Goal: Task Accomplishment & Management: Manage account settings

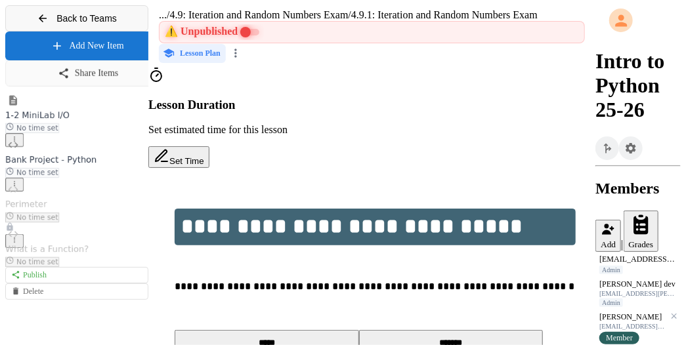
click at [42, 24] on icon at bounding box center [43, 18] width 12 height 12
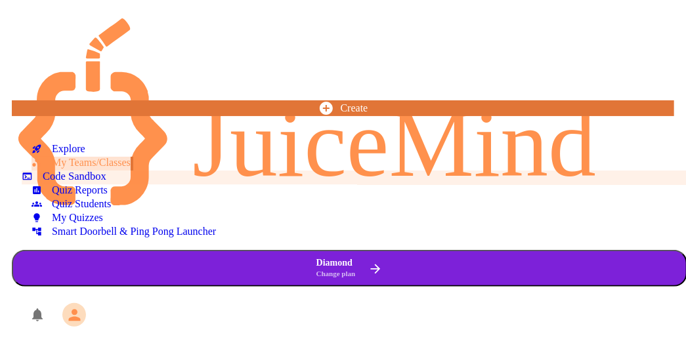
click at [47, 183] on div "Code Sandbox" at bounding box center [64, 177] width 85 height 12
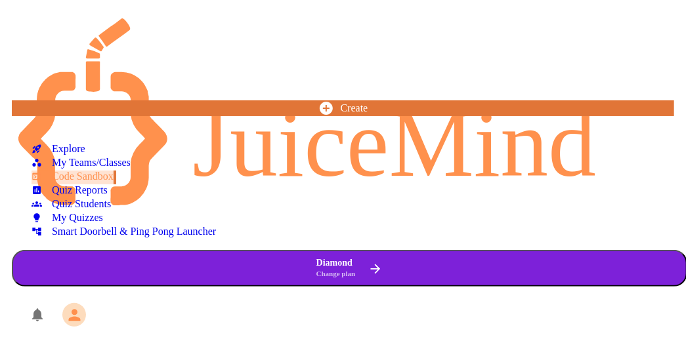
scroll to position [256, 0]
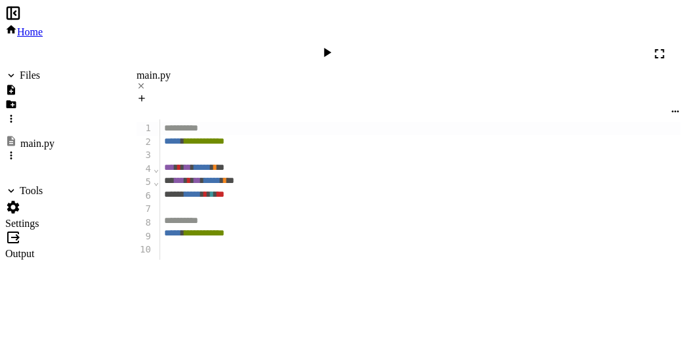
click at [338, 45] on div at bounding box center [328, 54] width 19 height 18
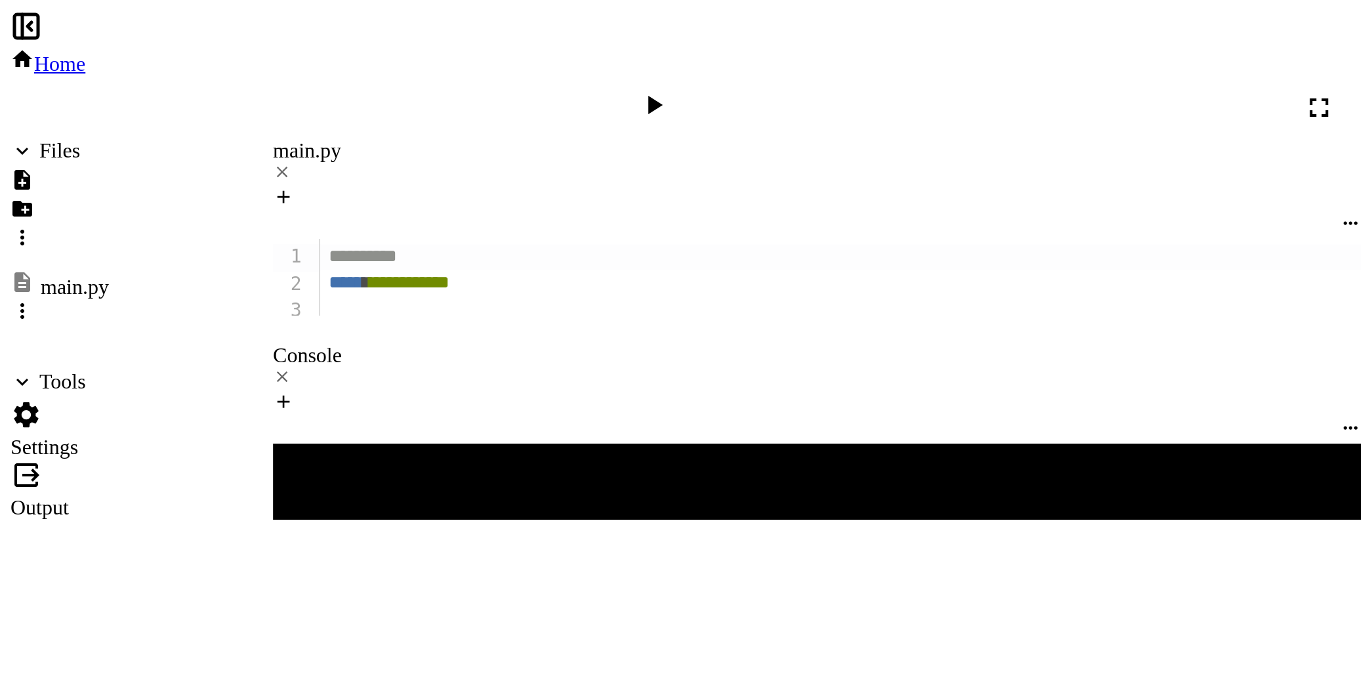
scroll to position [207, 0]
drag, startPoint x: 283, startPoint y: 143, endPoint x: 149, endPoint y: 102, distance: 140.5
click at [149, 119] on div "**********" at bounding box center [408, 519] width 544 height 800
copy div "**********"
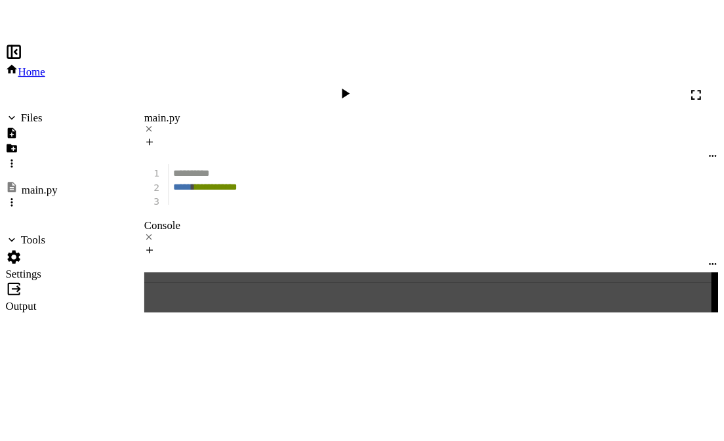
scroll to position [171, 0]
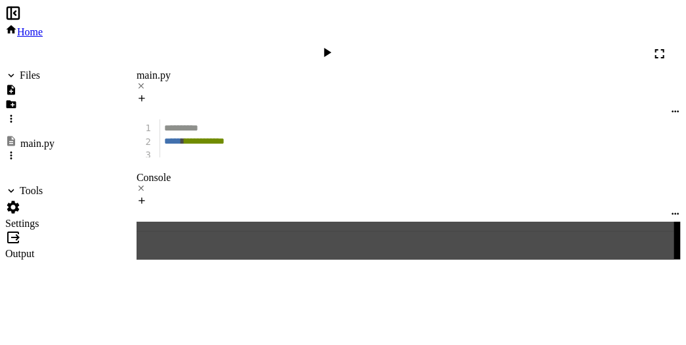
drag, startPoint x: 137, startPoint y: 222, endPoint x: 167, endPoint y: 361, distance: 141.7
click at [667, 46] on icon at bounding box center [659, 54] width 16 height 16
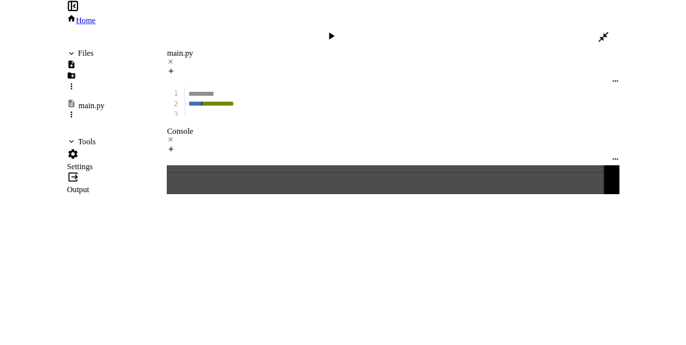
scroll to position [121, 0]
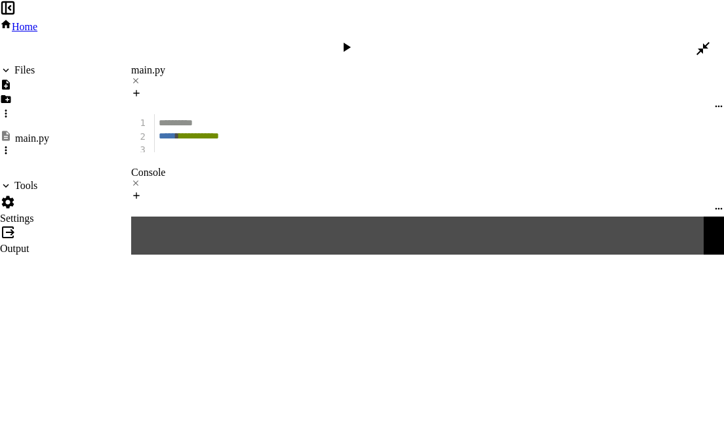
click at [37, 21] on span "Home" at bounding box center [25, 26] width 26 height 11
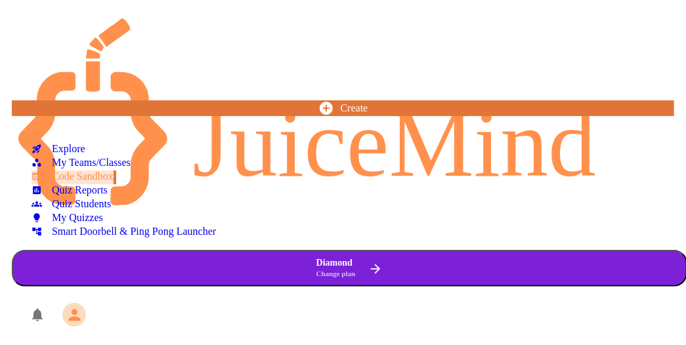
type input "*"
type input "**********"
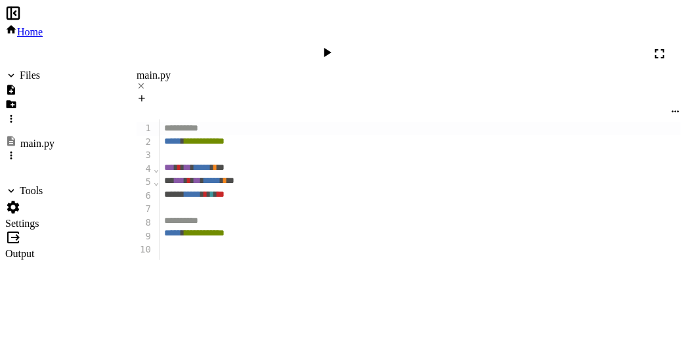
click at [16, 15] on icon at bounding box center [15, 13] width 2 height 4
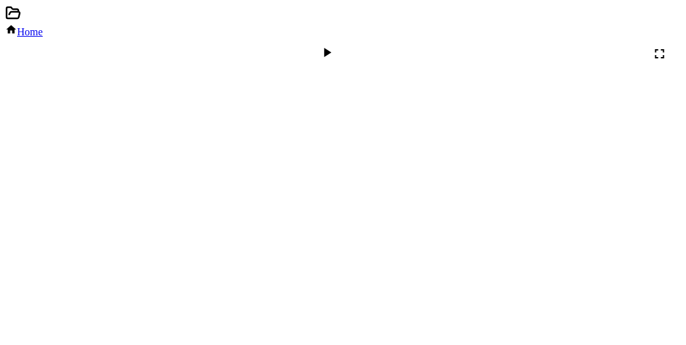
click at [17, 24] on icon at bounding box center [11, 30] width 12 height 12
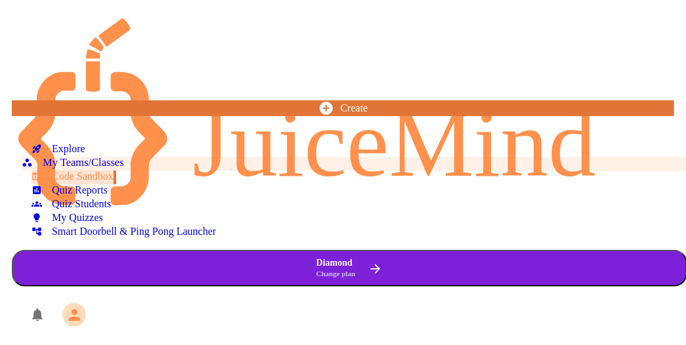
click at [79, 165] on div "My Teams/Classes" at bounding box center [73, 163] width 102 height 12
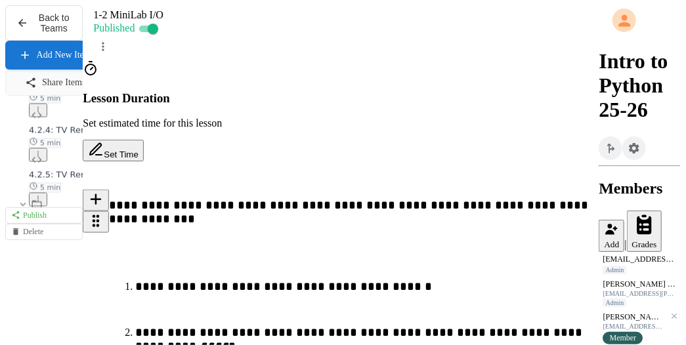
scroll to position [963, 0]
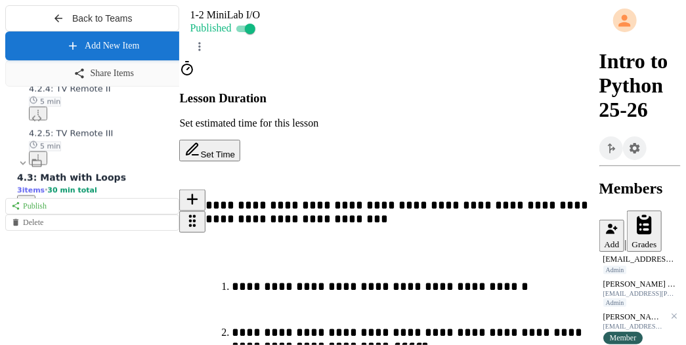
click at [178, 266] on div "**********" at bounding box center [342, 177] width 675 height 345
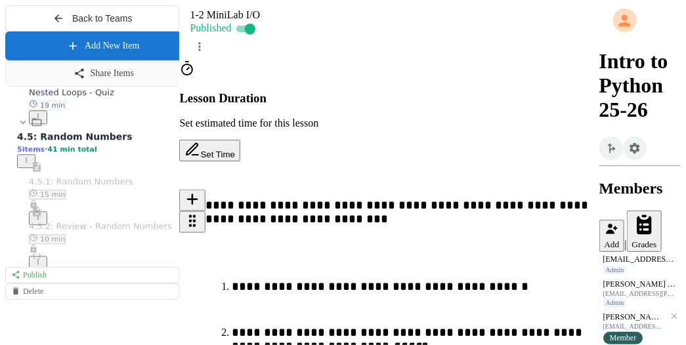
scroll to position [1402, 0]
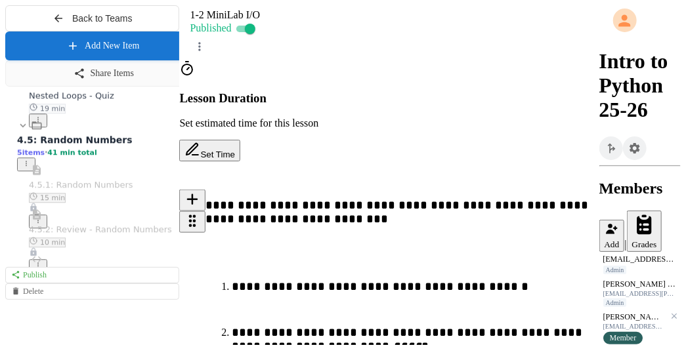
click at [18, 131] on icon at bounding box center [23, 125] width 12 height 12
click at [17, 131] on icon at bounding box center [23, 125] width 12 height 12
click at [121, 190] on span "4.5.1: Random Numbers" at bounding box center [81, 185] width 104 height 10
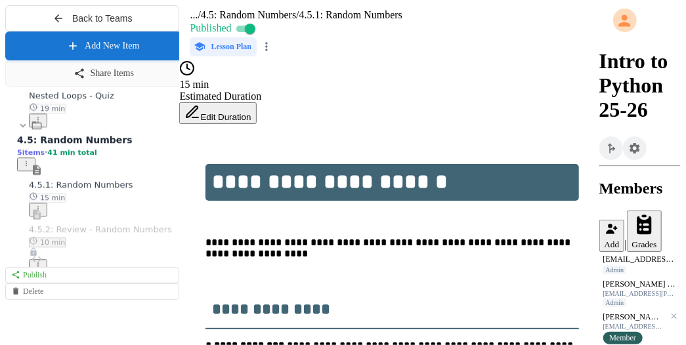
click at [102, 234] on span "4.5.2: Review - Random Numbers" at bounding box center [100, 229] width 143 height 10
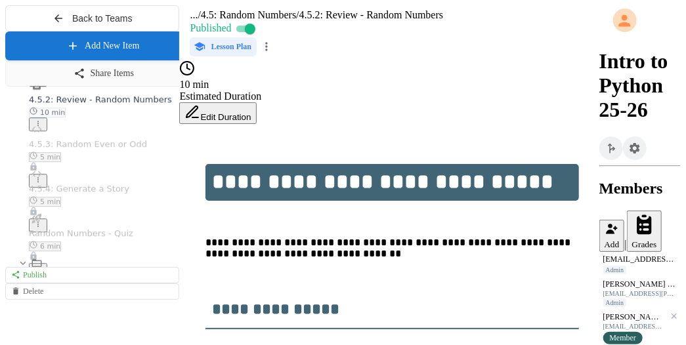
scroll to position [1545, 0]
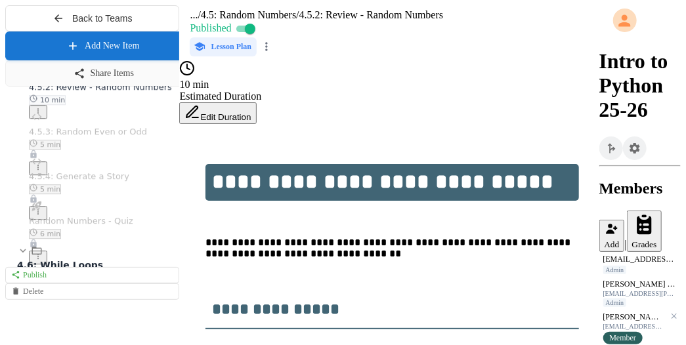
click at [130, 150] on div "4.5.3: Random Even or Odd 5 min" at bounding box center [104, 137] width 150 height 24
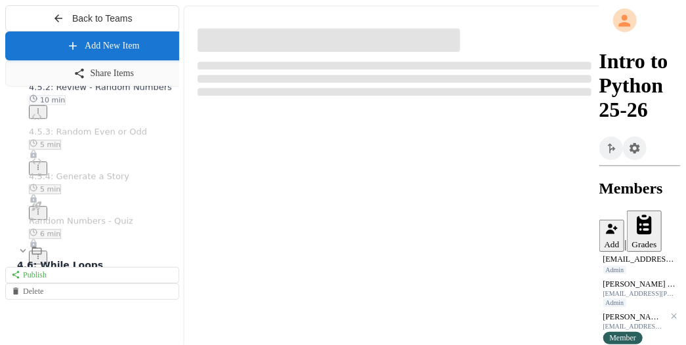
select select "*******"
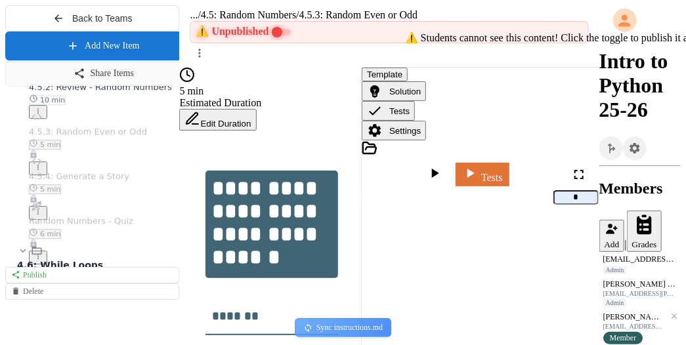
click at [268, 26] on span "⚠️ Unpublished" at bounding box center [231, 31] width 73 height 11
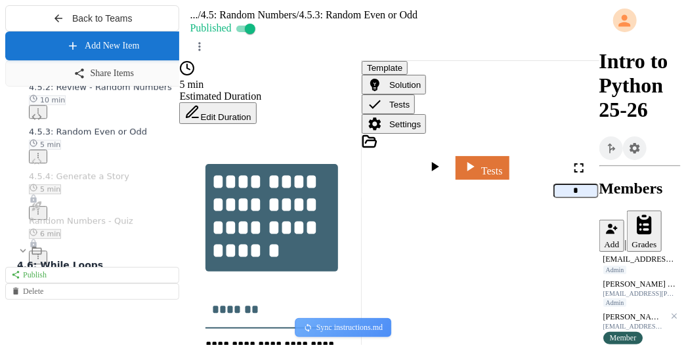
click at [111, 181] on span "4.5.4: Generate a Story" at bounding box center [79, 176] width 100 height 10
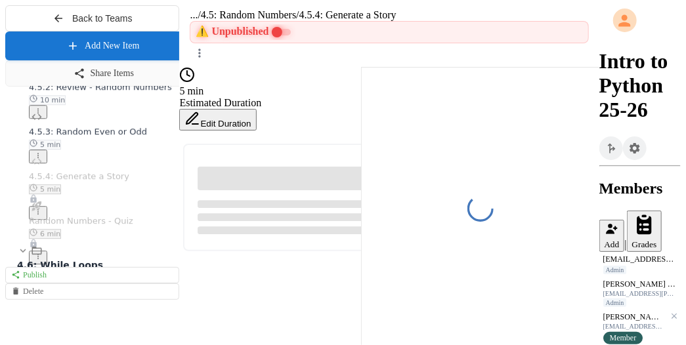
select select "*******"
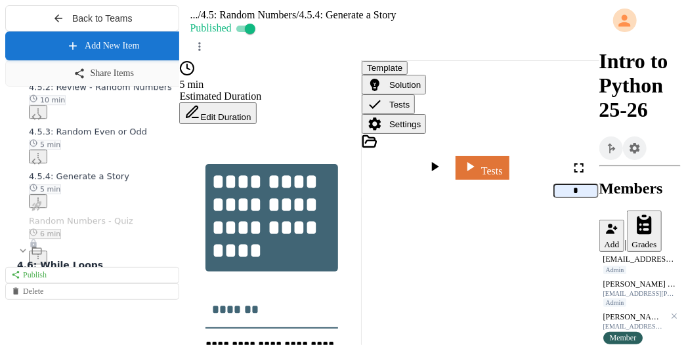
click at [108, 226] on span "Random Numbers - Quiz" at bounding box center [81, 221] width 104 height 10
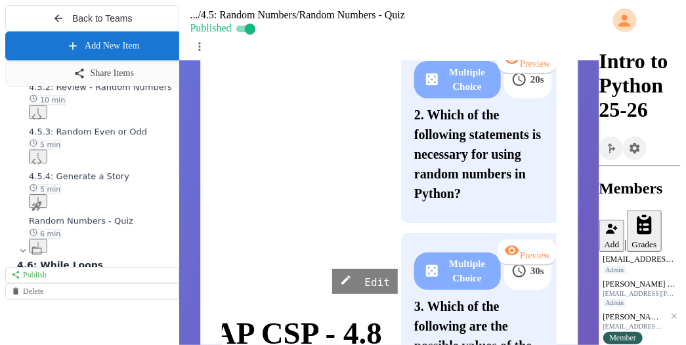
scroll to position [504, 0]
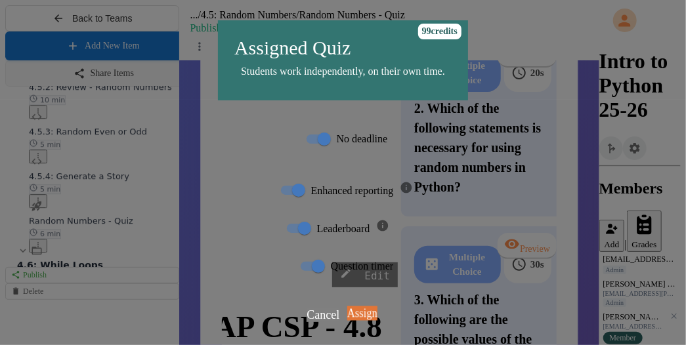
click at [365, 320] on link "Assign" at bounding box center [362, 313] width 30 height 14
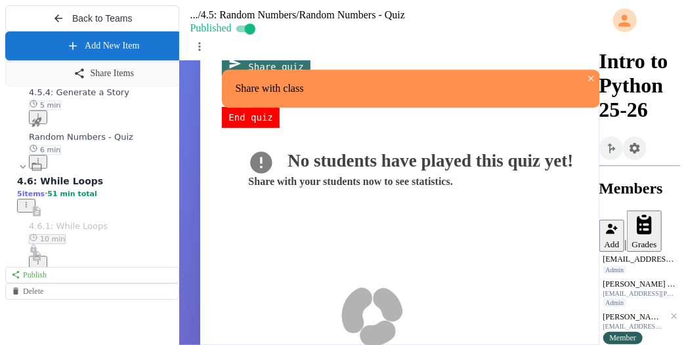
scroll to position [1689, 0]
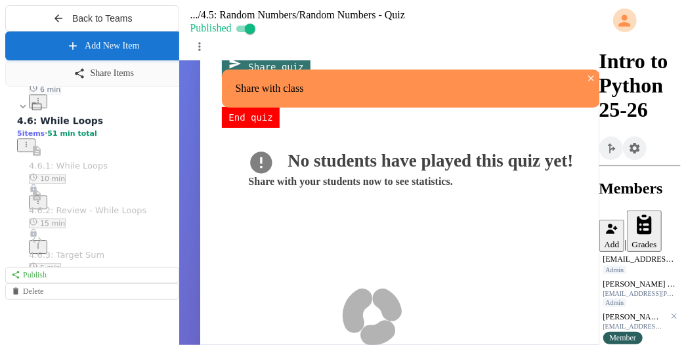
click at [20, 112] on icon at bounding box center [23, 106] width 12 height 12
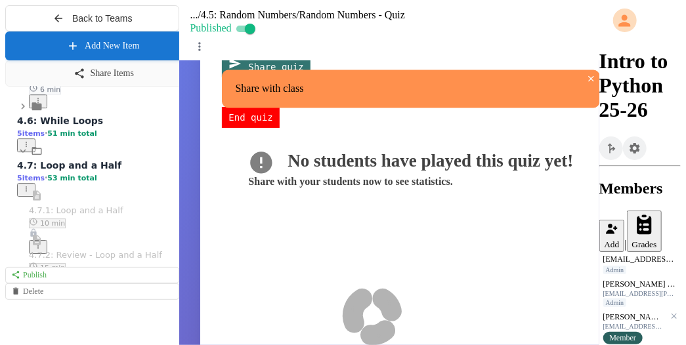
click at [20, 112] on icon at bounding box center [23, 106] width 12 height 12
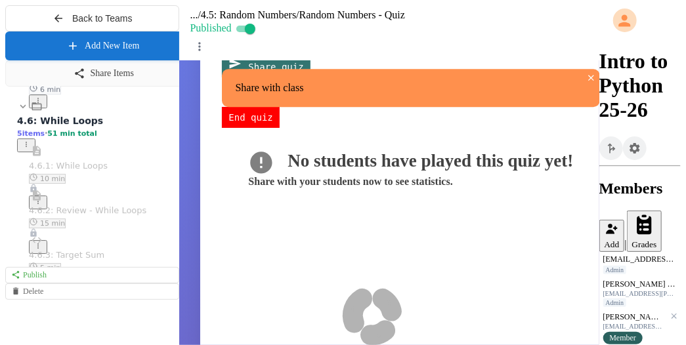
click at [77, 171] on span "4.6.1: While Loops" at bounding box center [68, 166] width 79 height 10
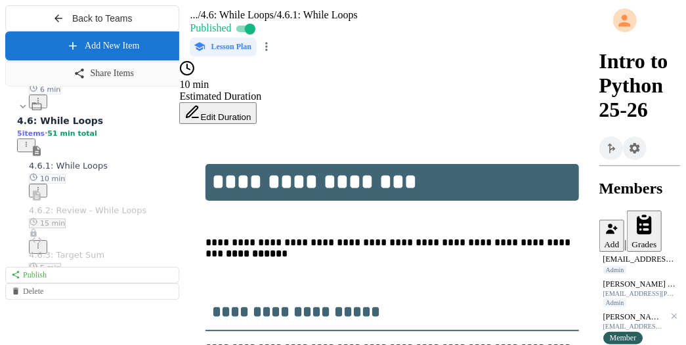
click at [121, 215] on span "4.6.2: Review - While Loops" at bounding box center [87, 210] width 117 height 10
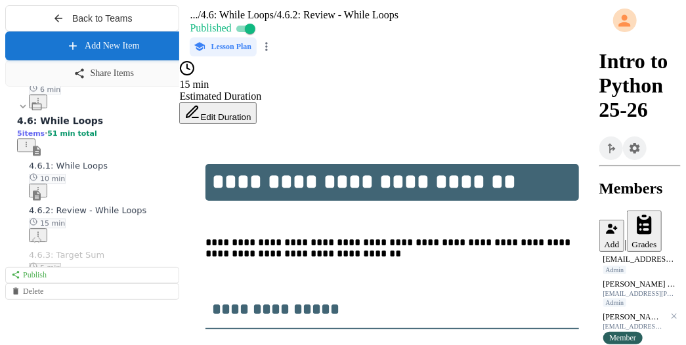
click at [89, 260] on span "4.6.3: Target Sum" at bounding box center [66, 255] width 75 height 10
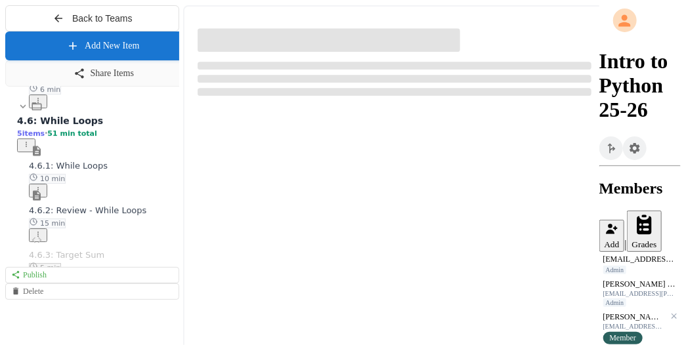
scroll to position [1693, 0]
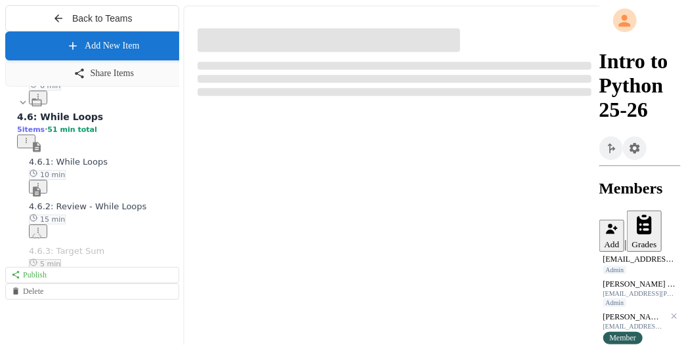
select select "*******"
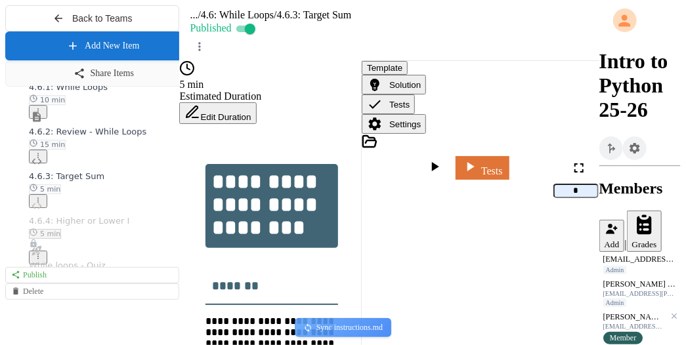
scroll to position [1776, 0]
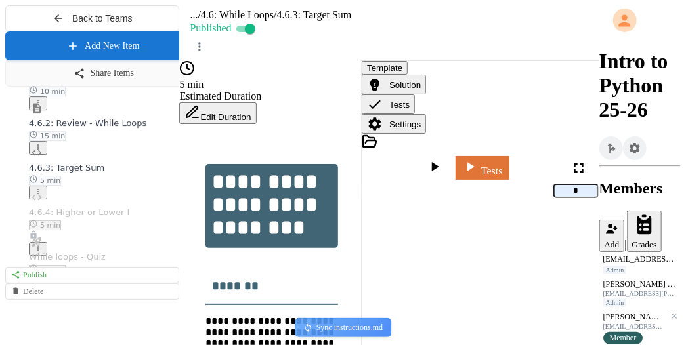
click at [98, 217] on span "4.6.4: Higher or Lower I" at bounding box center [79, 212] width 100 height 10
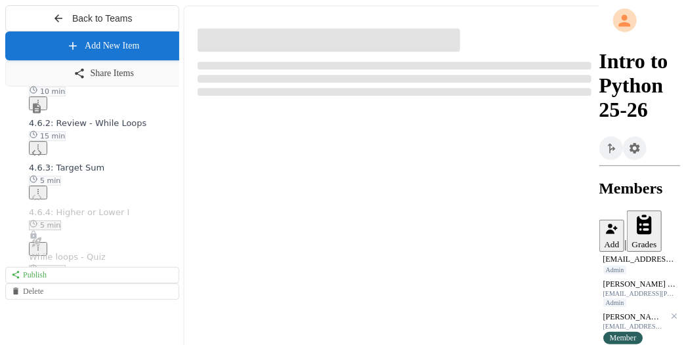
select select "*******"
select select "***"
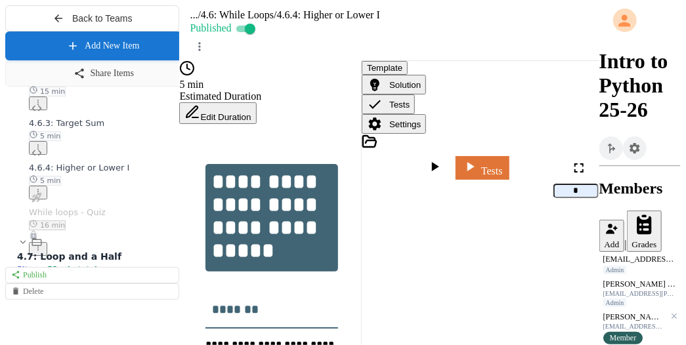
scroll to position [1857, 0]
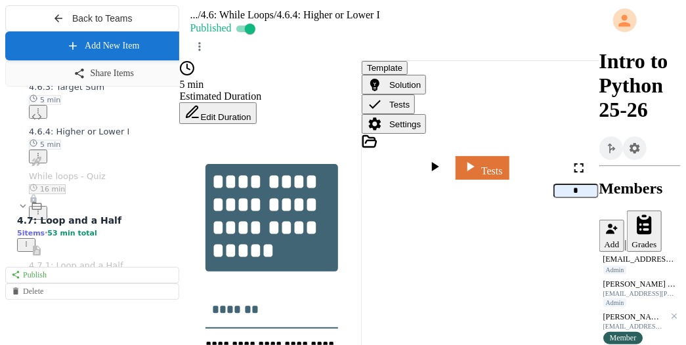
click at [97, 181] on span "While loops - Quiz" at bounding box center [67, 176] width 77 height 10
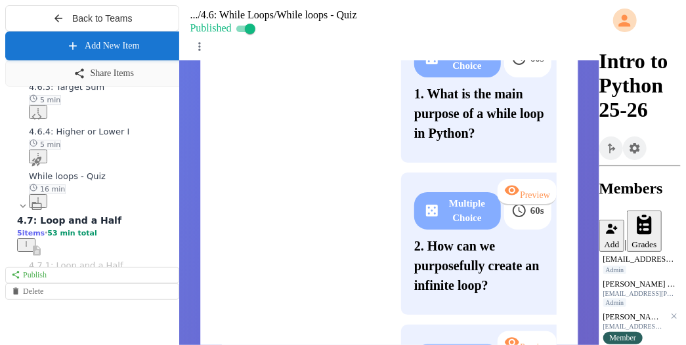
scroll to position [314, 0]
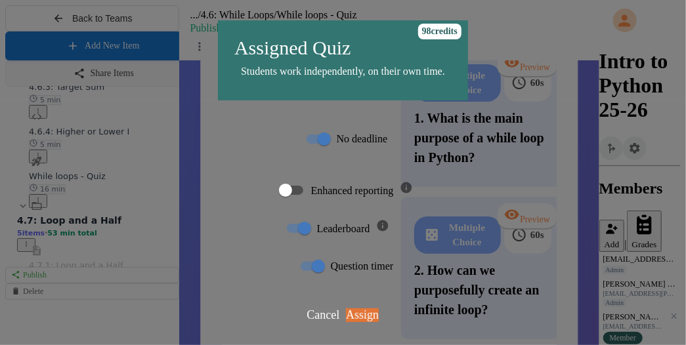
click at [311, 194] on div "Enhanced reporting" at bounding box center [362, 190] width 102 height 18
click at [378, 320] on link "Assign" at bounding box center [363, 313] width 30 height 14
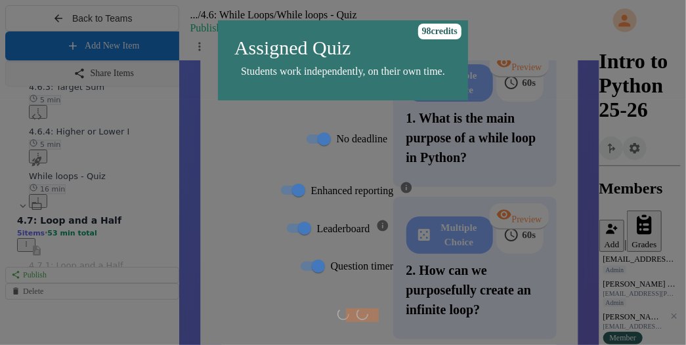
scroll to position [232, 0]
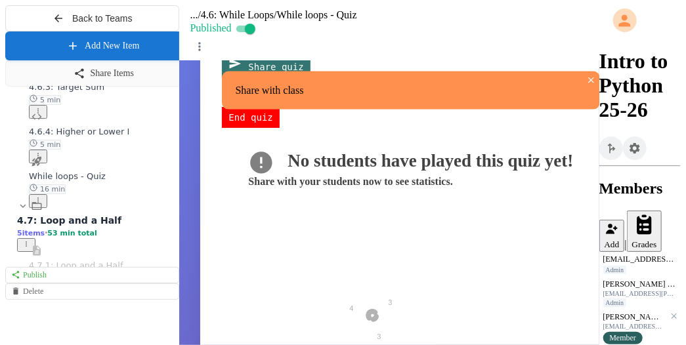
click at [113, 136] on span "4.6.4: Higher or Lower I" at bounding box center [79, 132] width 100 height 10
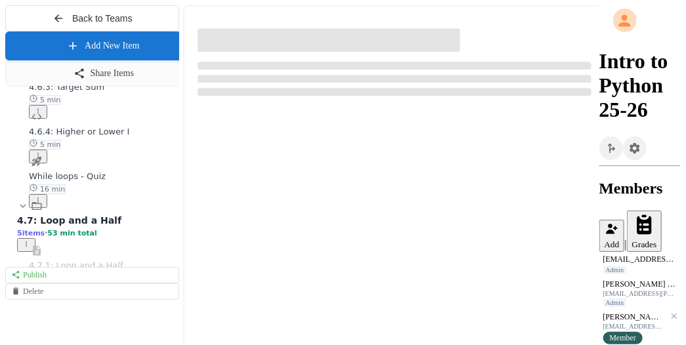
select select "*******"
select select "***"
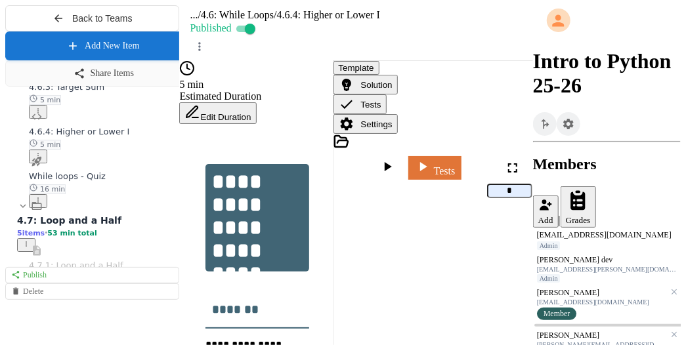
click at [533, 99] on div at bounding box center [533, 177] width 0 height 345
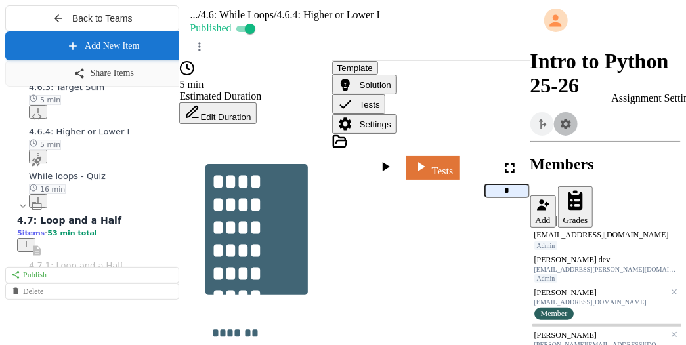
click at [571, 119] on icon "Assignment Settings" at bounding box center [565, 124] width 10 height 10
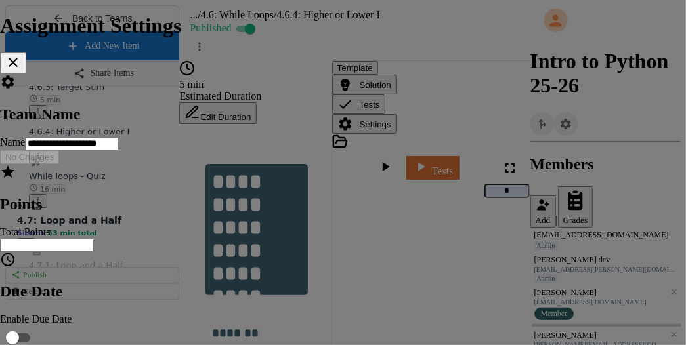
scroll to position [319, 0]
click at [18, 58] on icon at bounding box center [13, 62] width 9 height 9
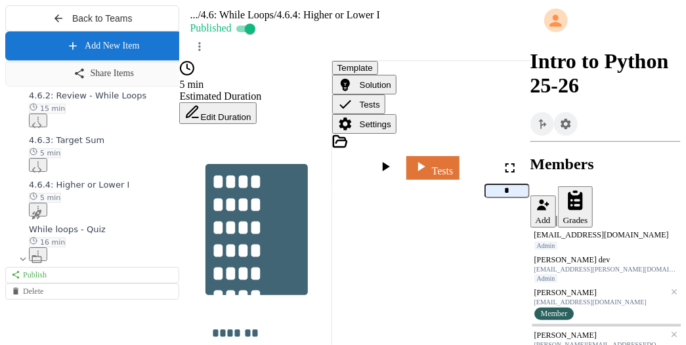
scroll to position [1801, 0]
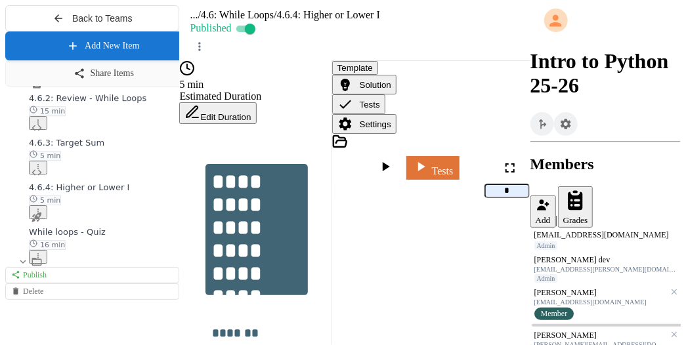
click at [114, 161] on div "4.6.3: Target Sum 5 min" at bounding box center [104, 148] width 150 height 24
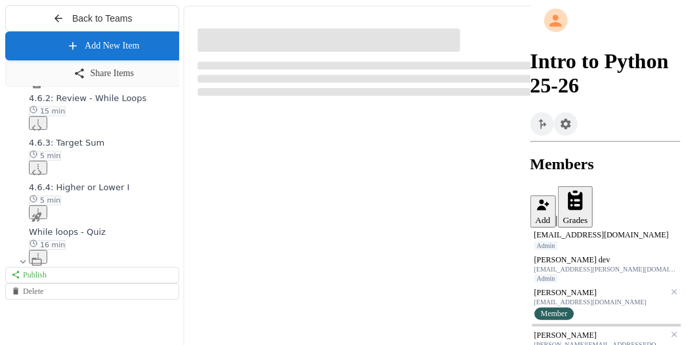
select select "*******"
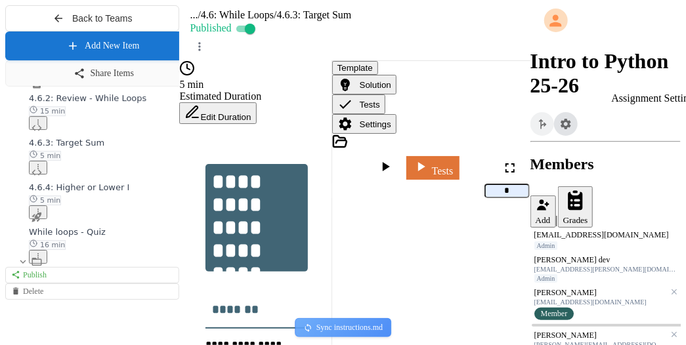
click at [571, 119] on icon "Assignment Settings" at bounding box center [565, 124] width 10 height 10
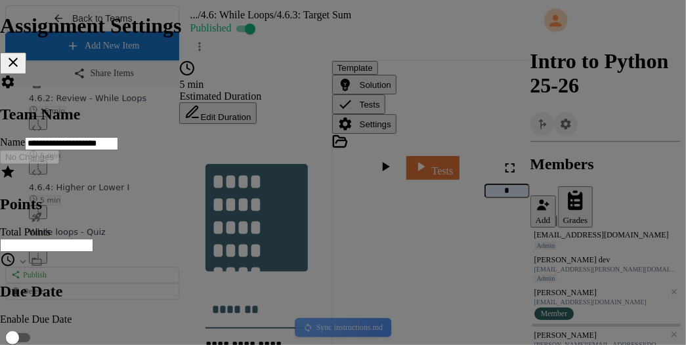
scroll to position [306, 0]
click at [21, 54] on icon at bounding box center [13, 62] width 16 height 16
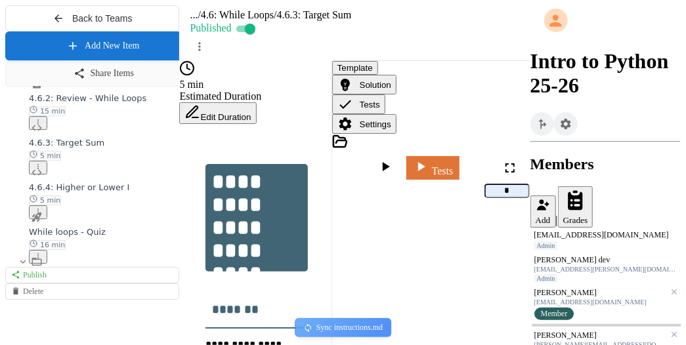
click at [112, 116] on div "4.6.2: Review - While Loops 15 min" at bounding box center [104, 104] width 150 height 24
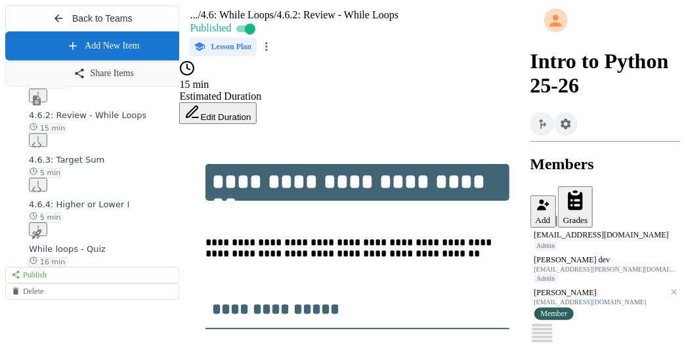
scroll to position [1729, 0]
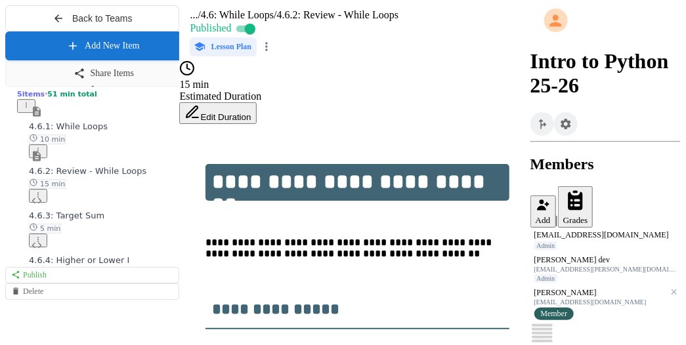
click at [103, 131] on span "4.6.1: While Loops" at bounding box center [68, 126] width 79 height 10
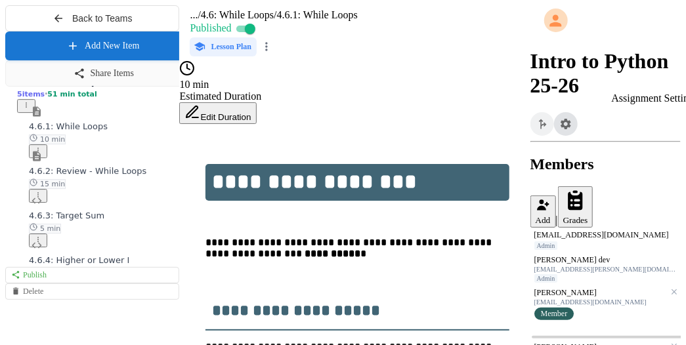
click at [572, 117] on icon "Assignment Settings" at bounding box center [565, 123] width 13 height 13
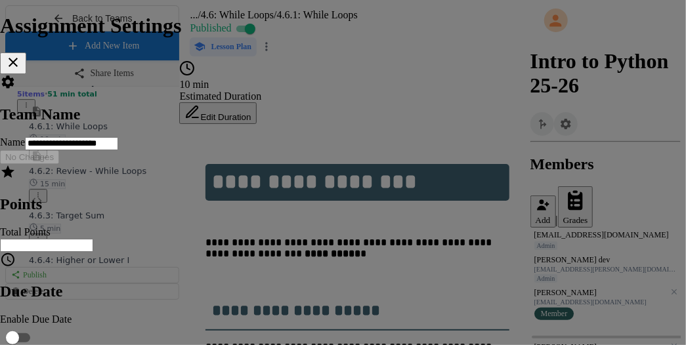
scroll to position [322, 0]
click at [21, 54] on icon at bounding box center [13, 62] width 16 height 16
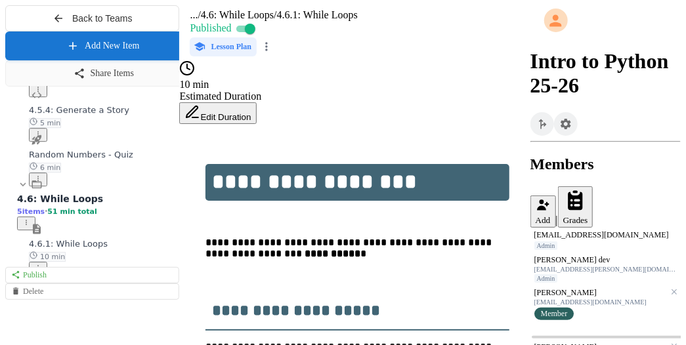
scroll to position [1555, 0]
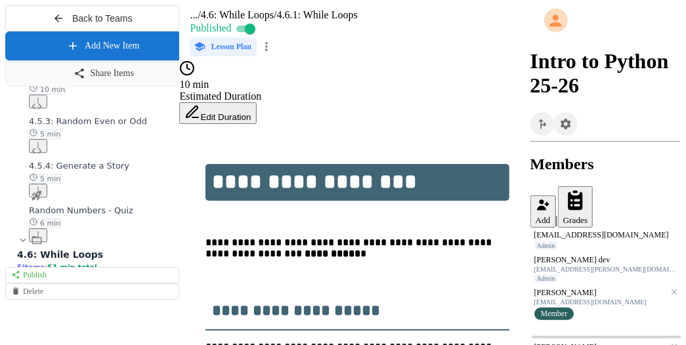
click at [133, 215] on span "Random Numbers - Quiz" at bounding box center [81, 210] width 104 height 10
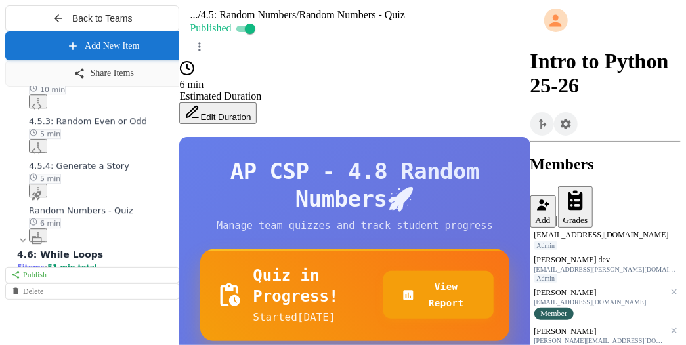
click at [126, 171] on span "4.5.4: Generate a Story" at bounding box center [79, 166] width 100 height 10
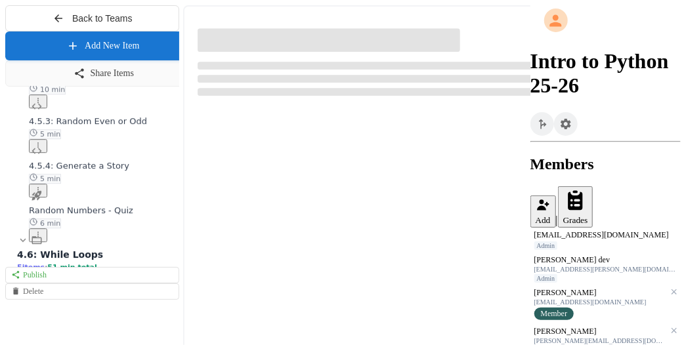
select select "*******"
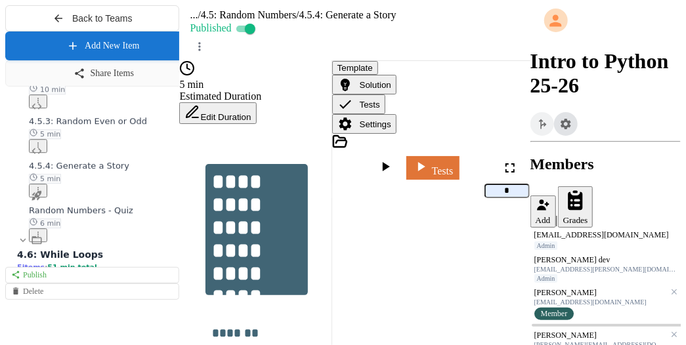
click at [577, 112] on button "Assignment Settings" at bounding box center [566, 124] width 24 height 24
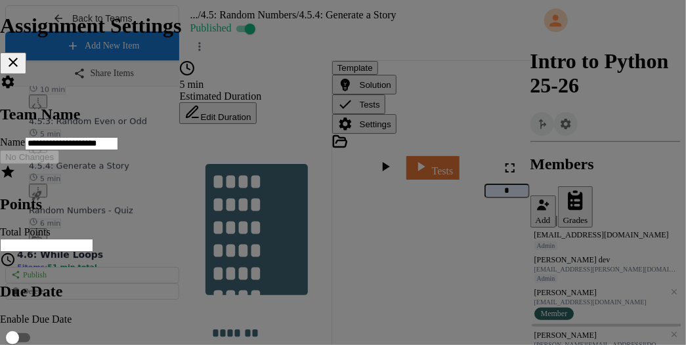
scroll to position [370, 0]
click at [21, 54] on icon at bounding box center [13, 62] width 16 height 16
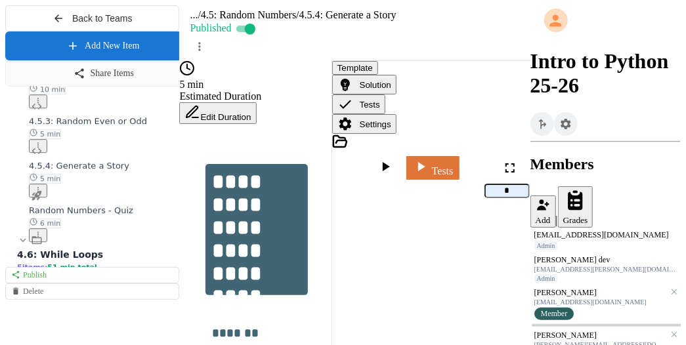
click at [104, 126] on span "4.5.3: Random Even or Odd" at bounding box center [88, 121] width 118 height 10
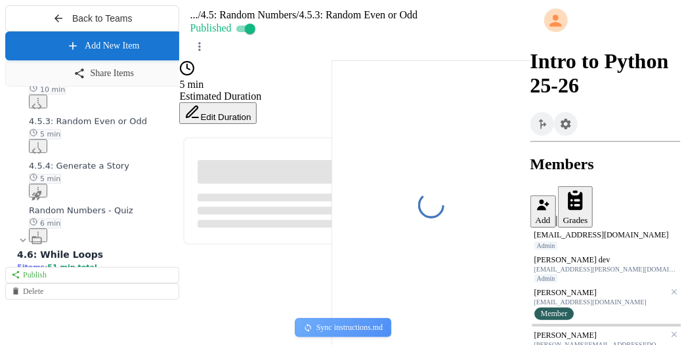
select select "*******"
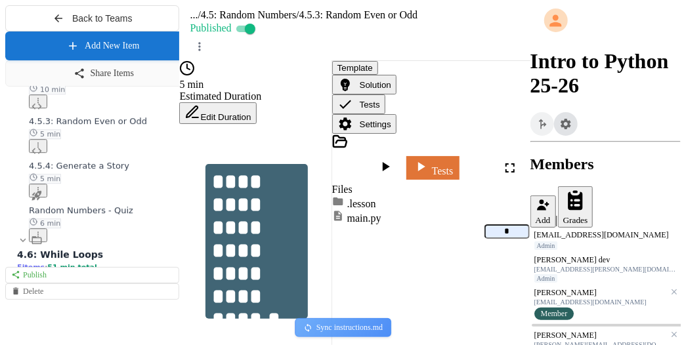
click at [572, 117] on icon "Assignment Settings" at bounding box center [565, 123] width 13 height 13
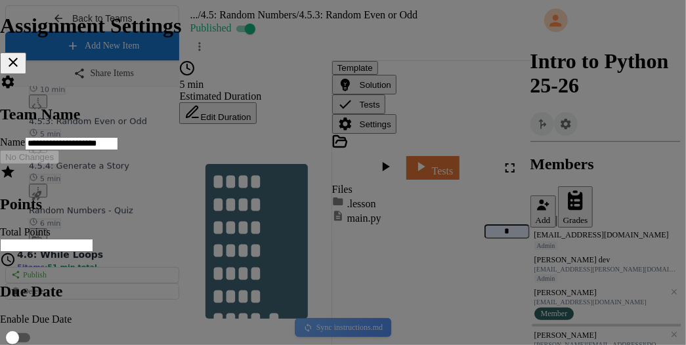
scroll to position [270, 0]
click at [18, 58] on icon at bounding box center [13, 62] width 9 height 9
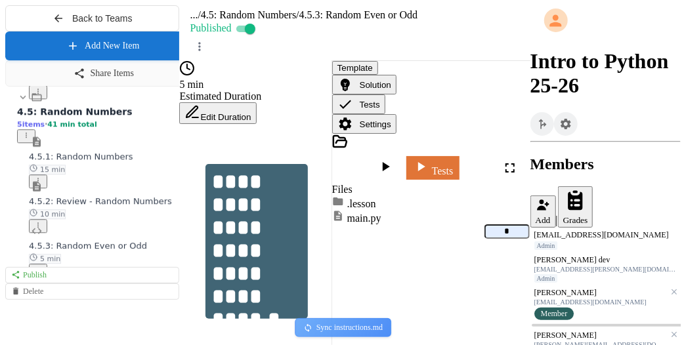
scroll to position [1429, 0]
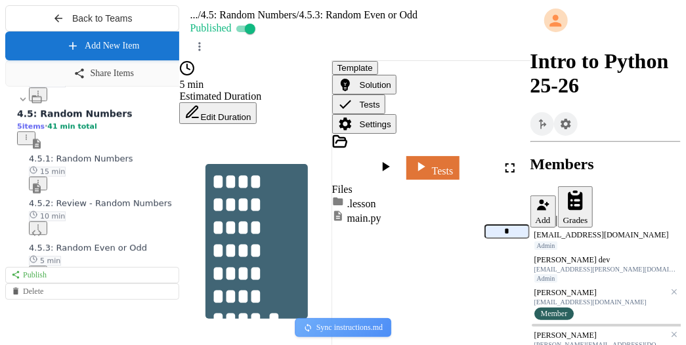
click at [123, 208] on span "4.5.2: Review - Random Numbers" at bounding box center [100, 203] width 143 height 10
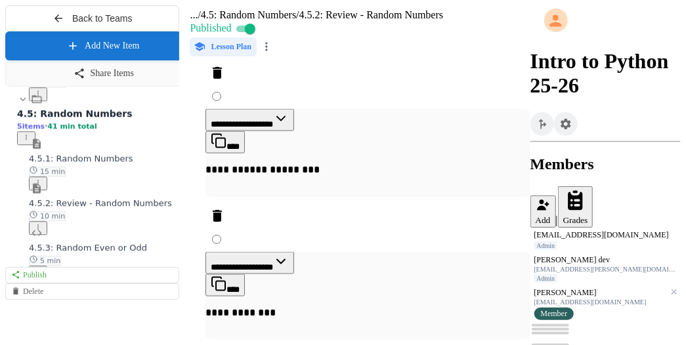
scroll to position [700, 0]
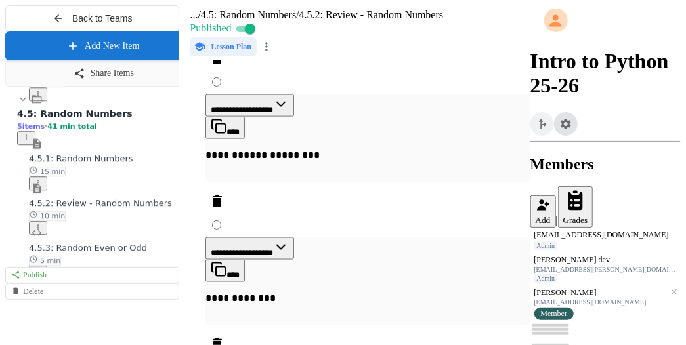
click at [571, 119] on icon "Assignment Settings" at bounding box center [565, 124] width 10 height 10
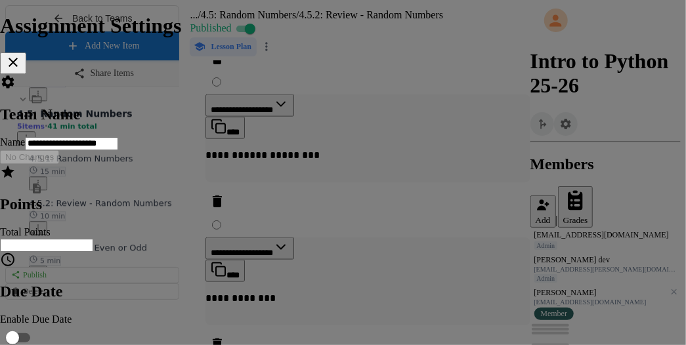
scroll to position [384, 0]
click at [18, 58] on icon at bounding box center [13, 62] width 9 height 9
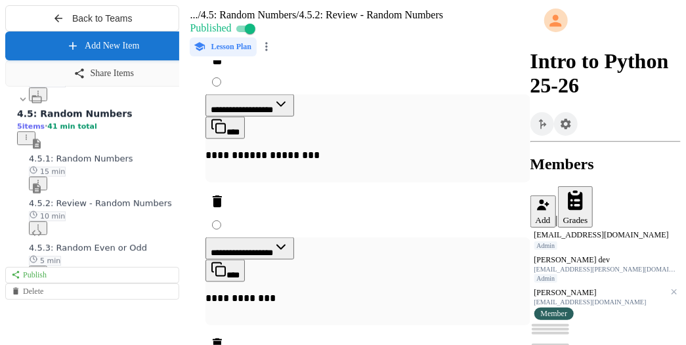
click at [102, 163] on span "4.5.1: Random Numbers" at bounding box center [81, 158] width 104 height 10
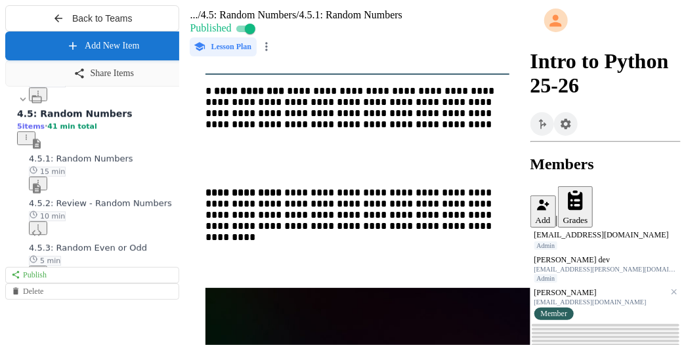
scroll to position [236, 0]
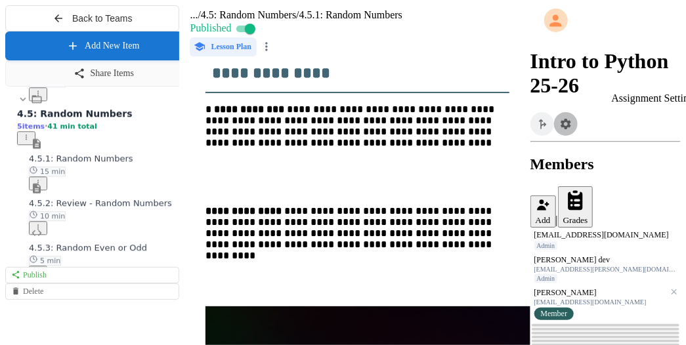
click at [571, 119] on icon "Assignment Settings" at bounding box center [565, 124] width 10 height 10
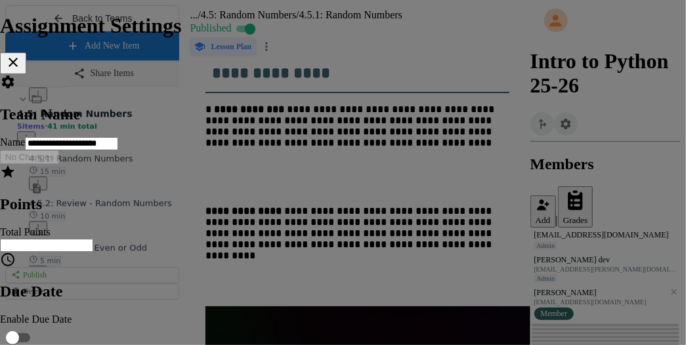
scroll to position [295, 0]
click at [21, 54] on icon at bounding box center [13, 62] width 16 height 16
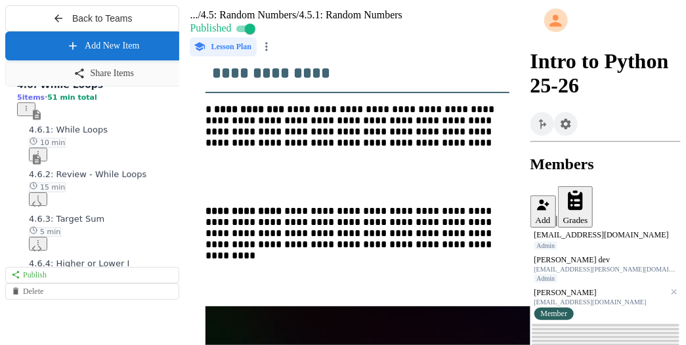
scroll to position [1719, 0]
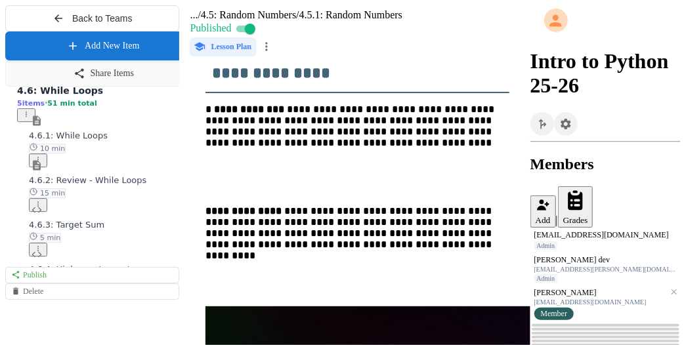
click at [115, 185] on span "4.6.2: Review - While Loops" at bounding box center [87, 180] width 117 height 10
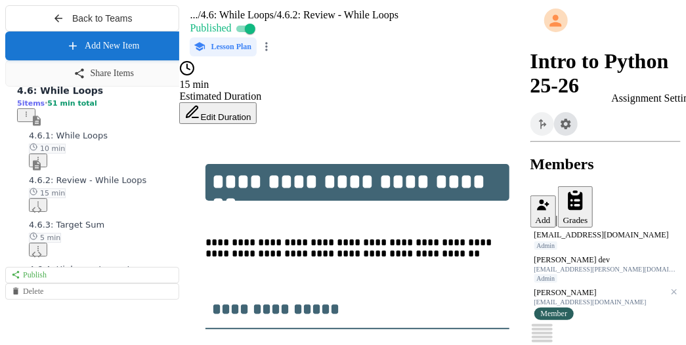
click at [571, 119] on icon "Assignment Settings" at bounding box center [565, 124] width 10 height 10
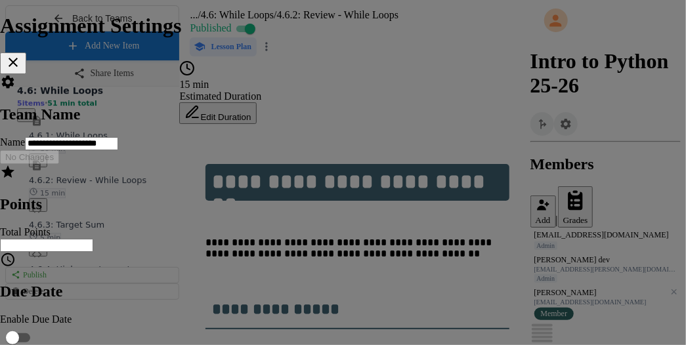
scroll to position [268, 0]
click at [18, 58] on icon at bounding box center [13, 62] width 9 height 9
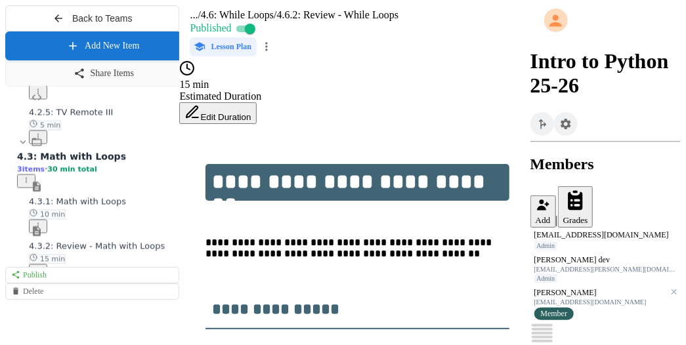
scroll to position [985, 0]
